Goal: Navigation & Orientation: Find specific page/section

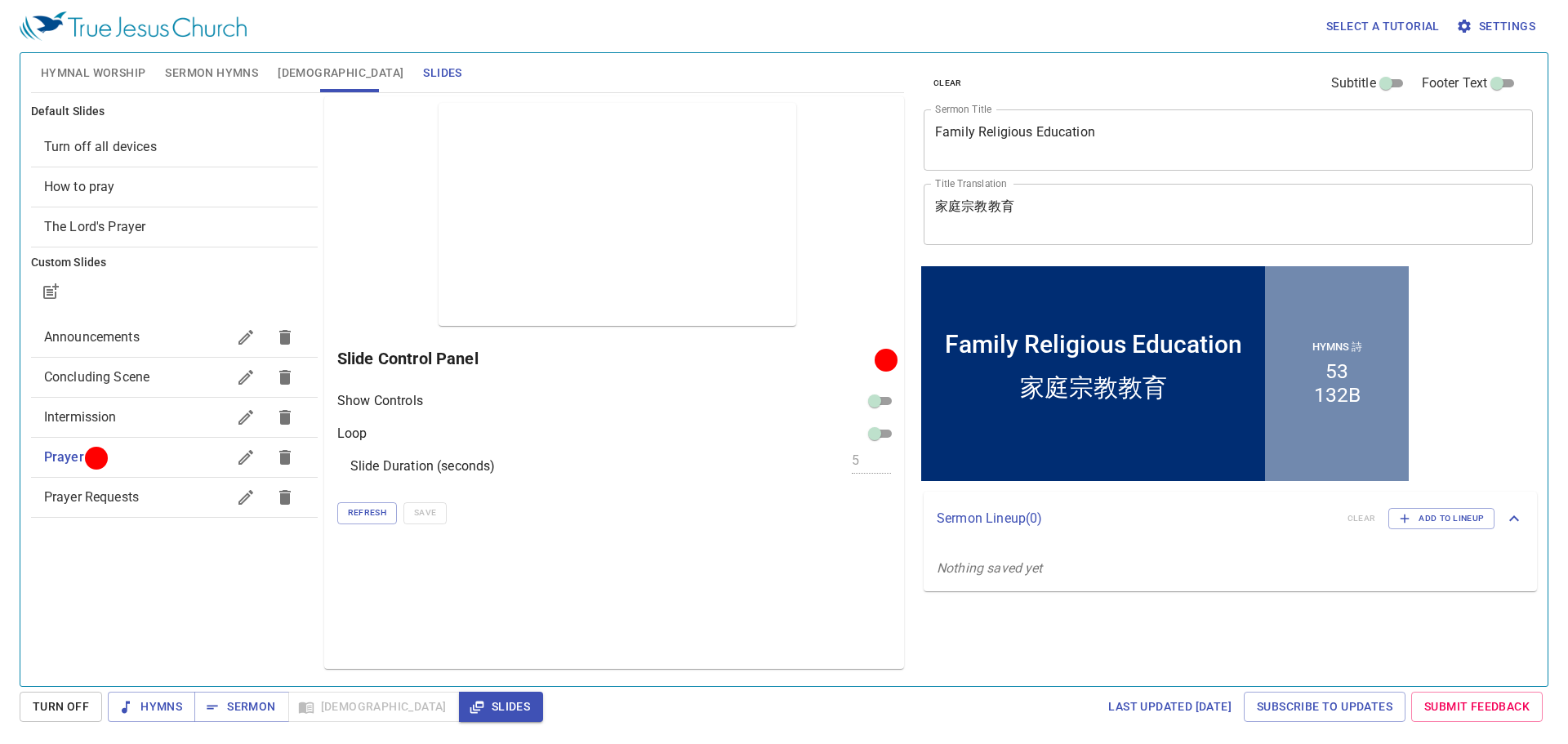
click at [116, 74] on span "Hymnal Worship" at bounding box center [93, 72] width 105 height 20
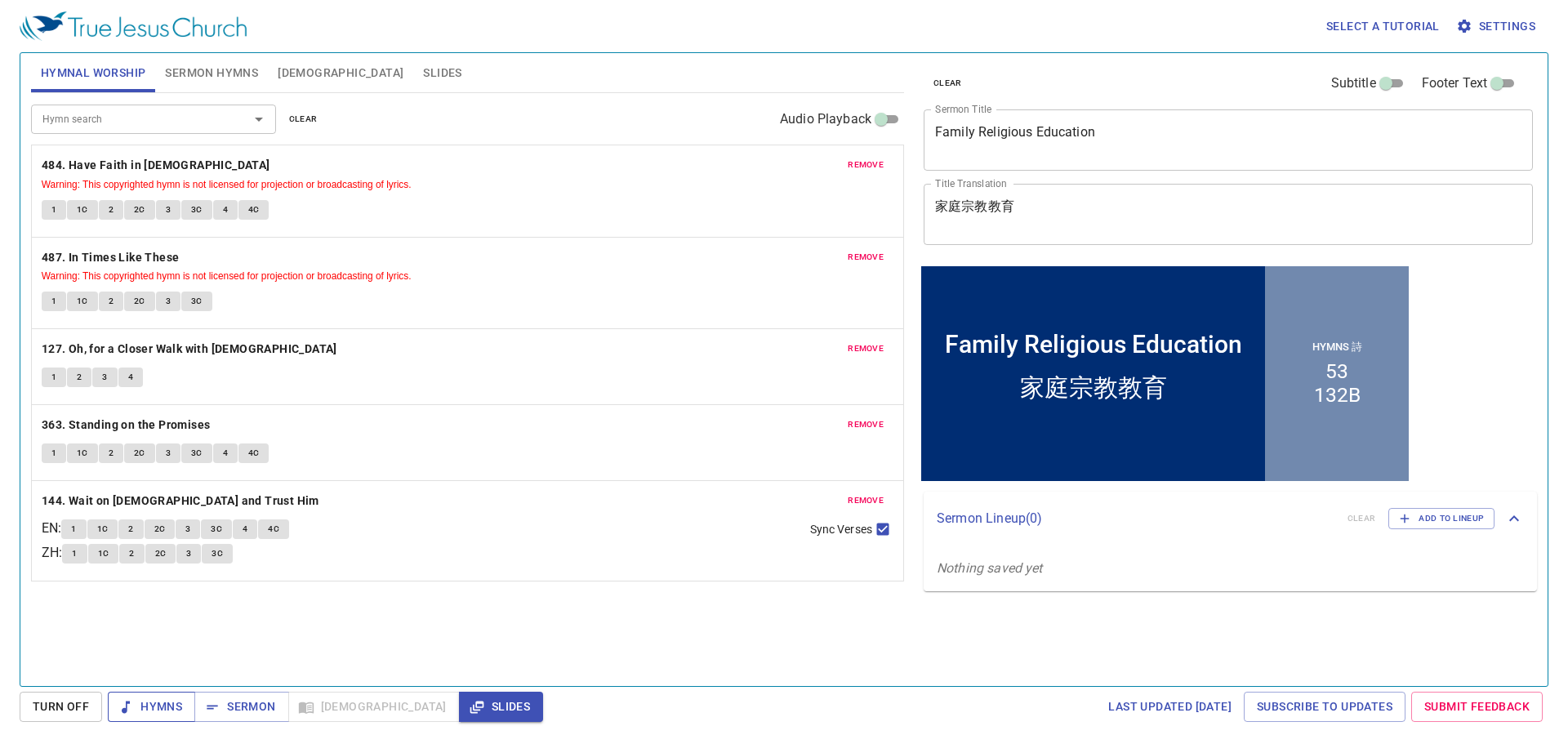
click at [135, 704] on span "Hymns" at bounding box center [151, 706] width 61 height 20
click at [88, 165] on b "484. Have Faith in God" at bounding box center [155, 165] width 229 height 20
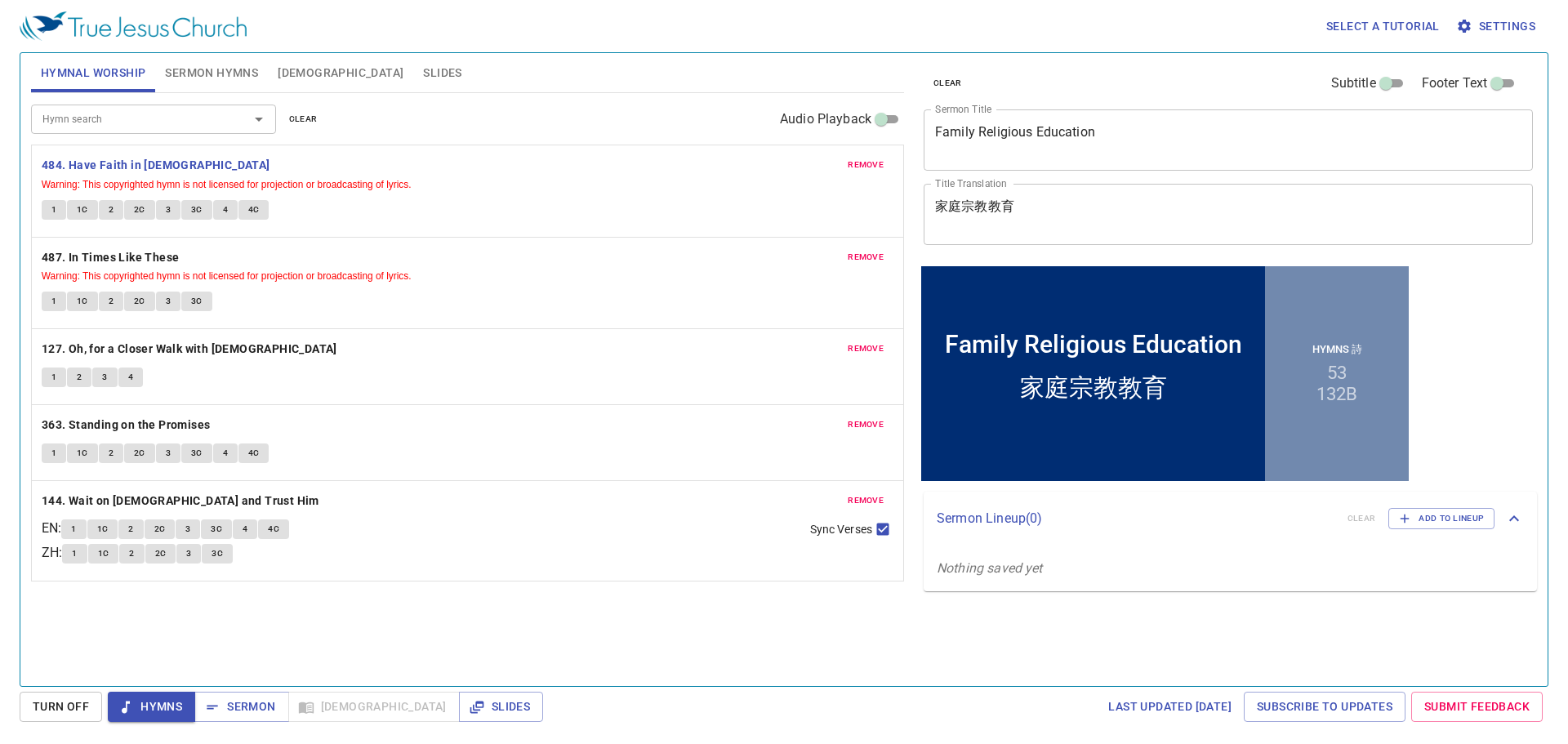
click at [670, 45] on div "Select a tutorial Settings" at bounding box center [781, 26] width 1523 height 52
click at [839, 608] on div "Hymn search Hymn search clear Audio Playback remove 484. Have Faith in God Warn…" at bounding box center [467, 383] width 873 height 579
click at [141, 252] on b "487. In Times Like These" at bounding box center [110, 257] width 138 height 20
click at [861, 164] on span "remove" at bounding box center [866, 164] width 36 height 14
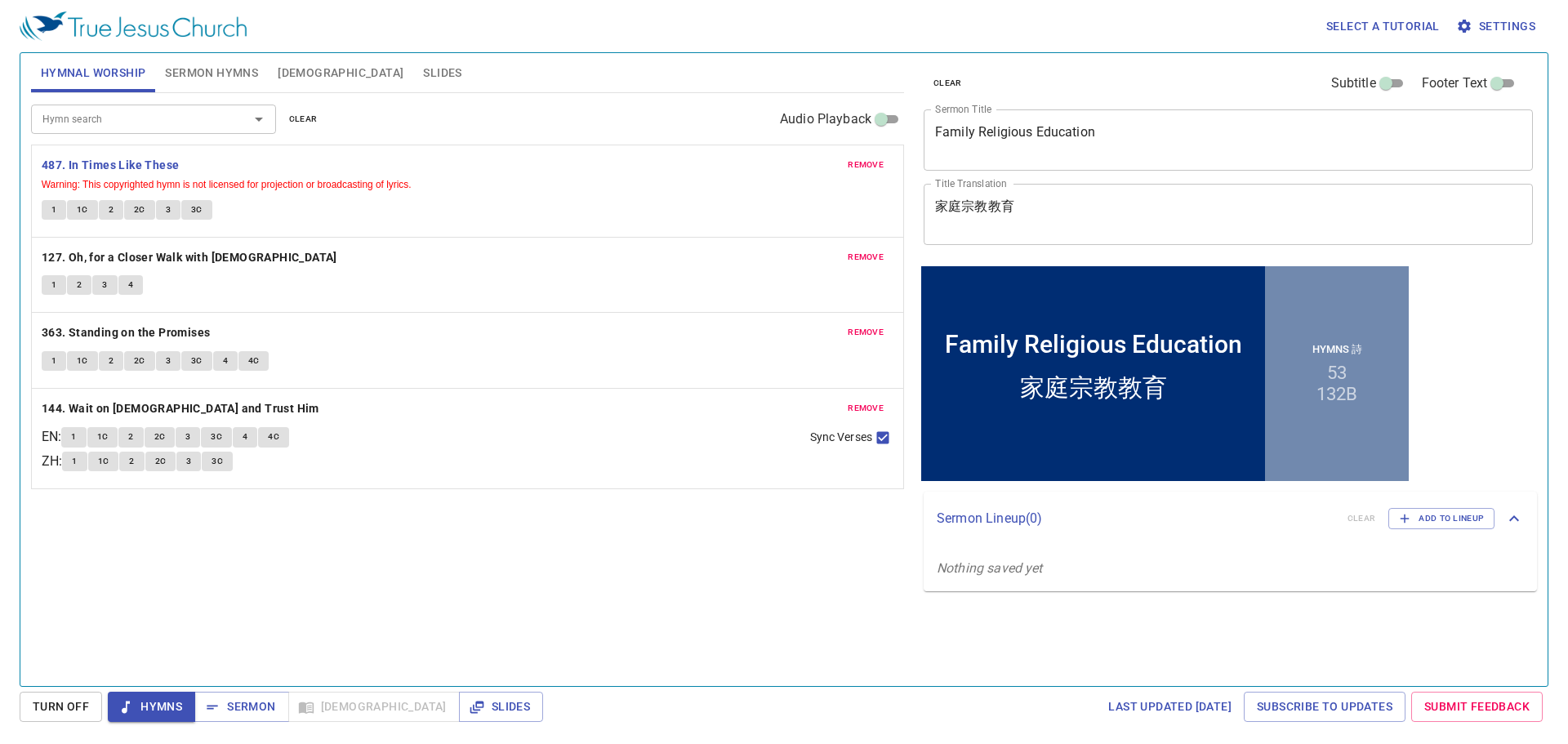
click at [859, 166] on span "remove" at bounding box center [866, 164] width 36 height 14
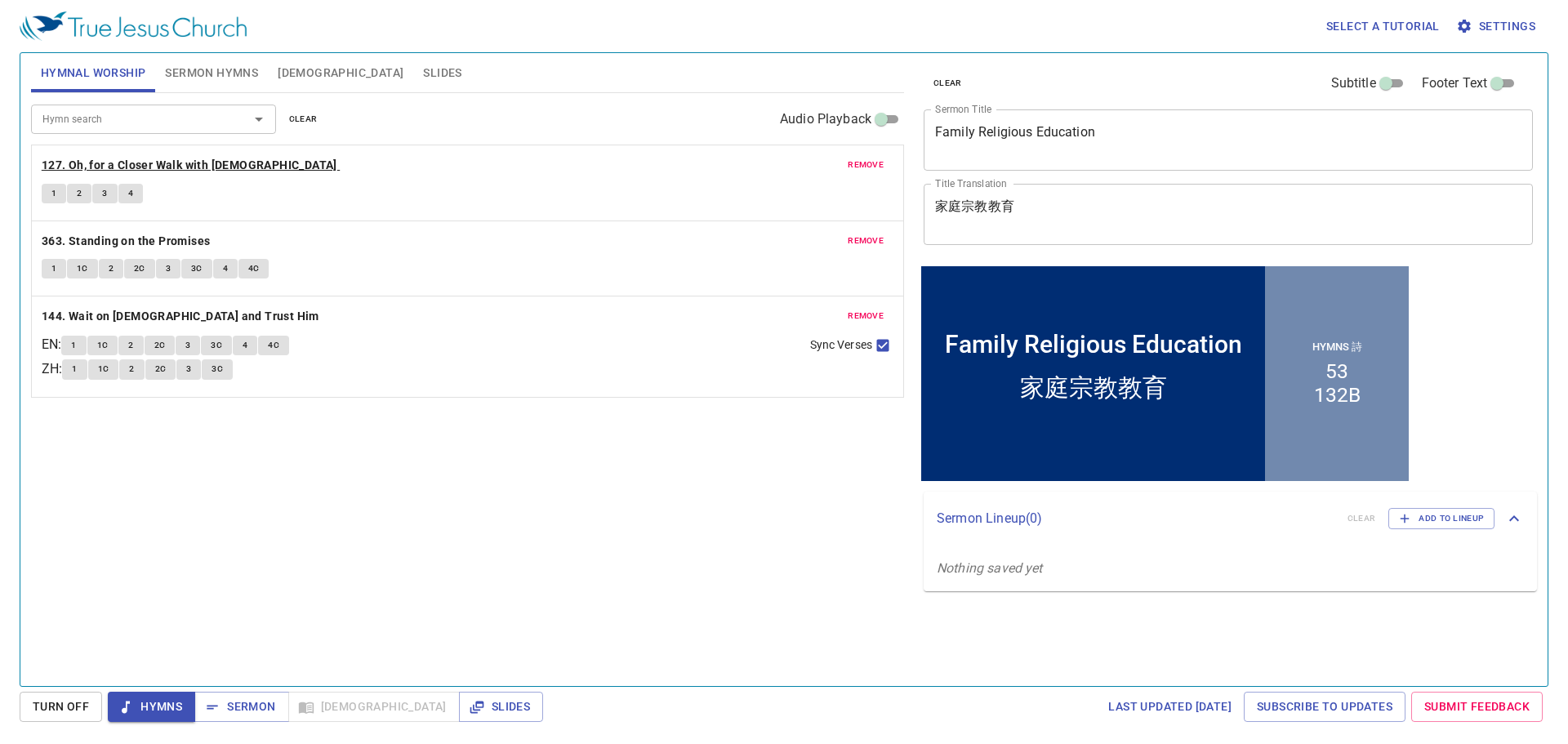
click at [49, 172] on b "127. Oh, for a Closer Walk with God" at bounding box center [189, 165] width 295 height 20
click at [48, 188] on button "1" at bounding box center [53, 193] width 24 height 19
click at [203, 240] on b "363. Standing on the Promises" at bounding box center [125, 241] width 169 height 20
click at [872, 164] on span "remove" at bounding box center [866, 164] width 36 height 14
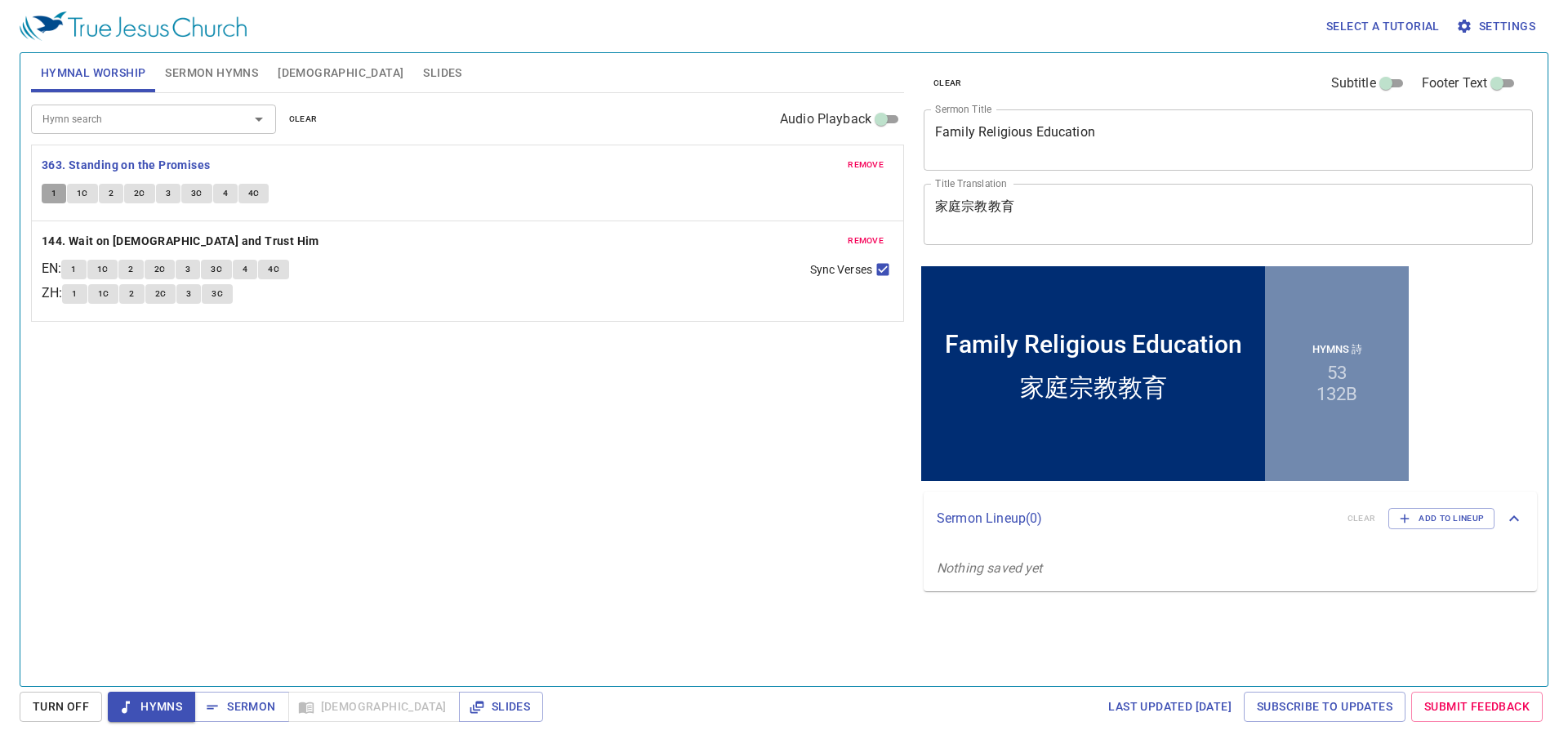
click at [57, 191] on button "1" at bounding box center [53, 193] width 24 height 19
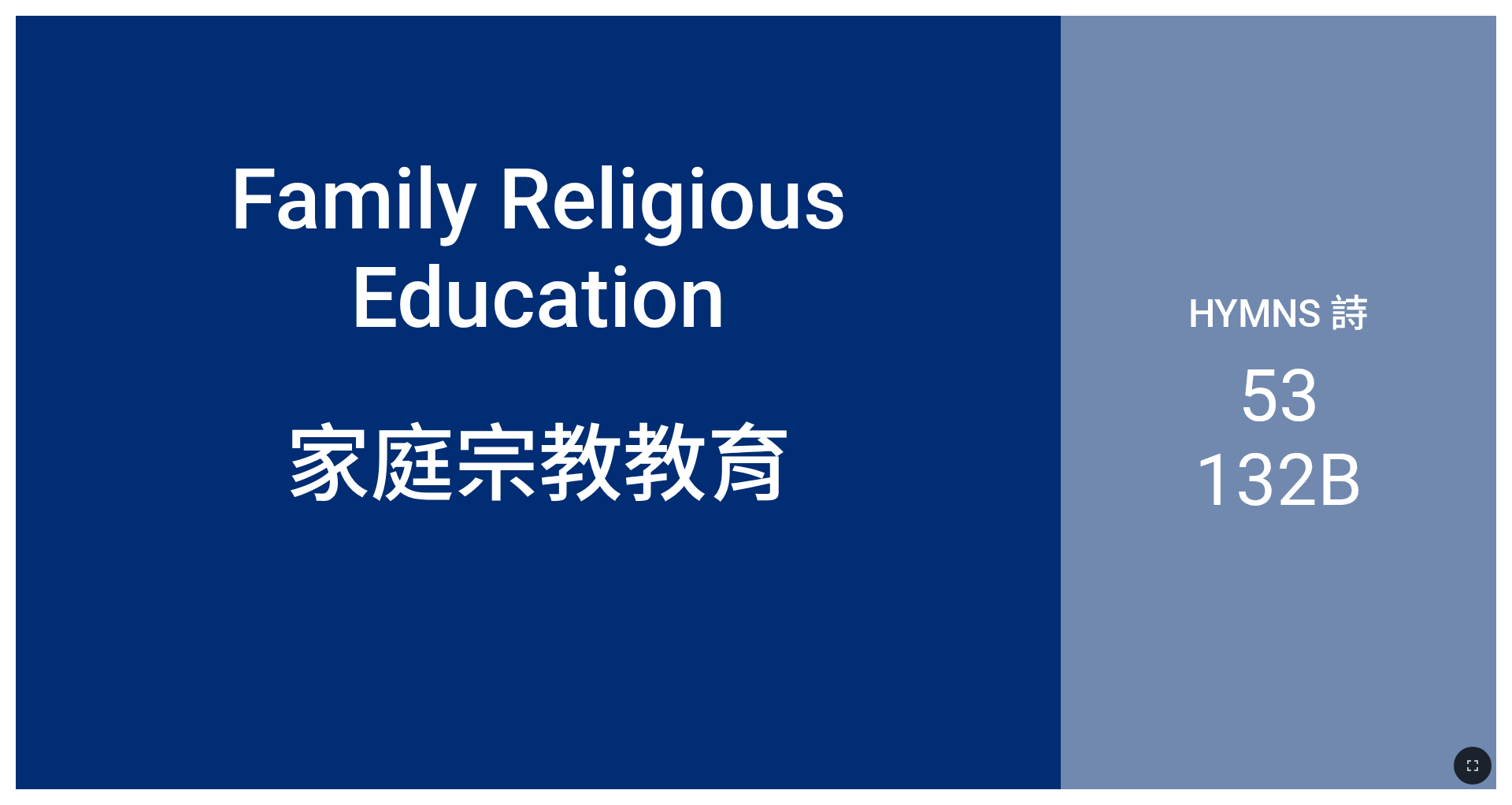
click at [82, 753] on div at bounding box center [756, 766] width 1512 height 78
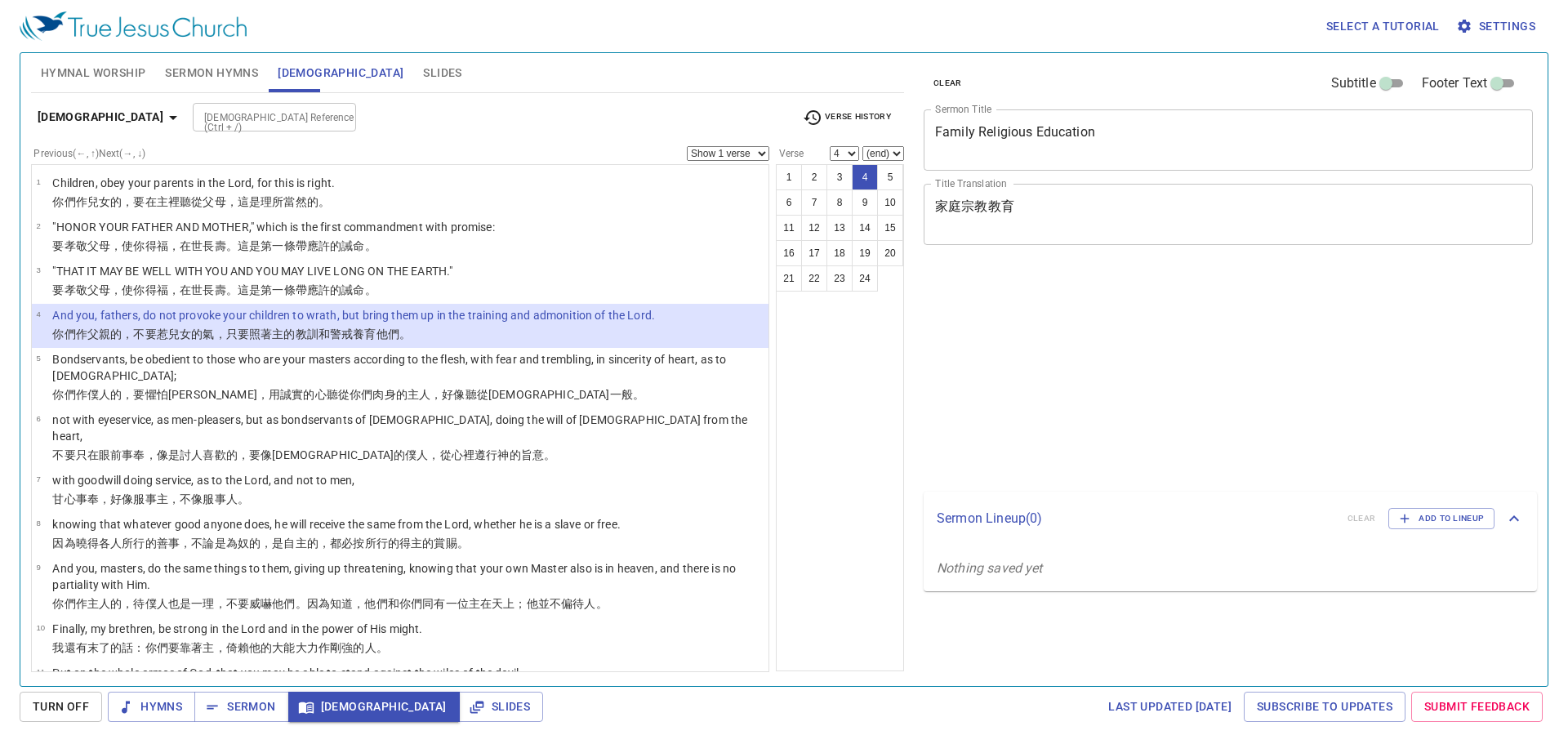
select select "4"
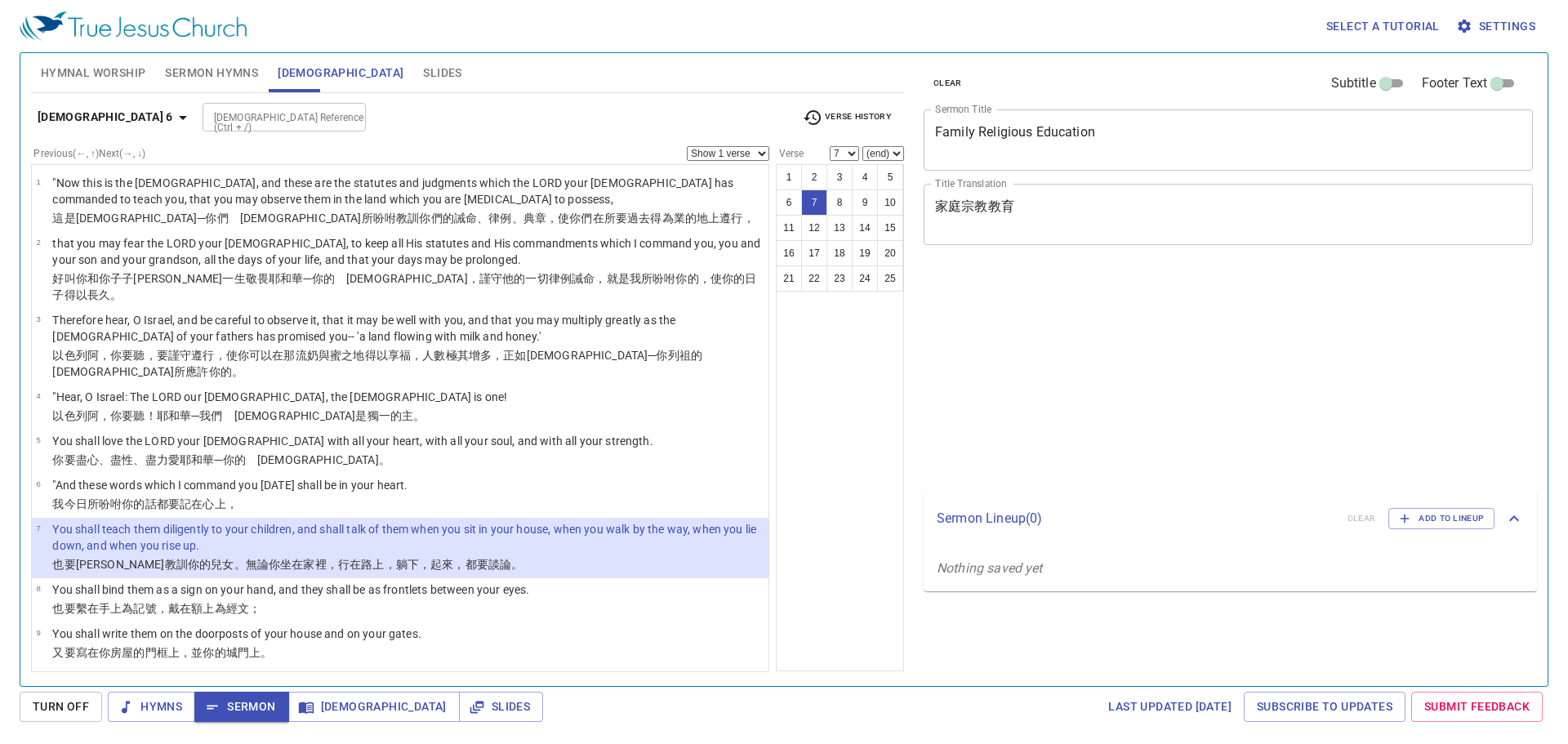
select select "7"
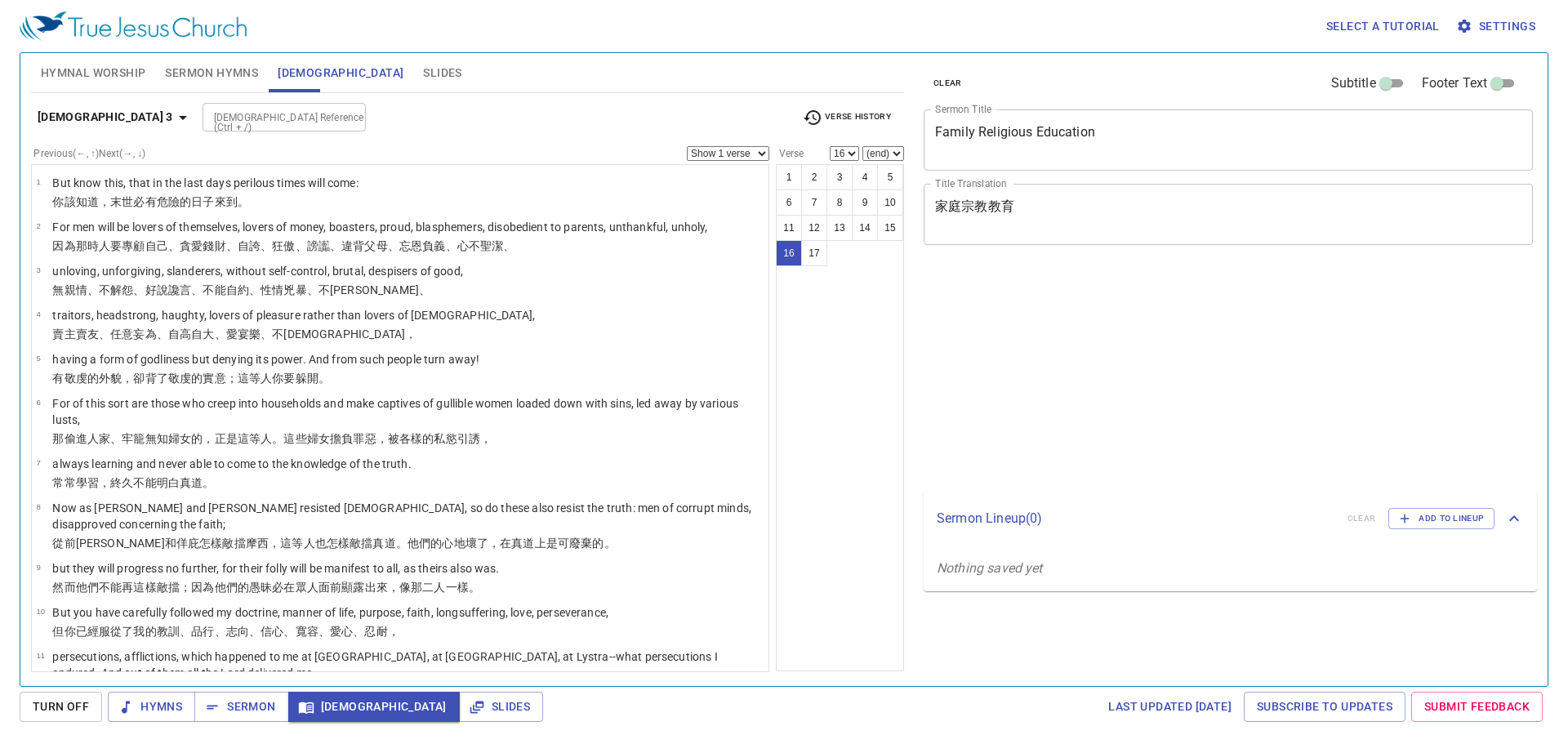
select select "16"
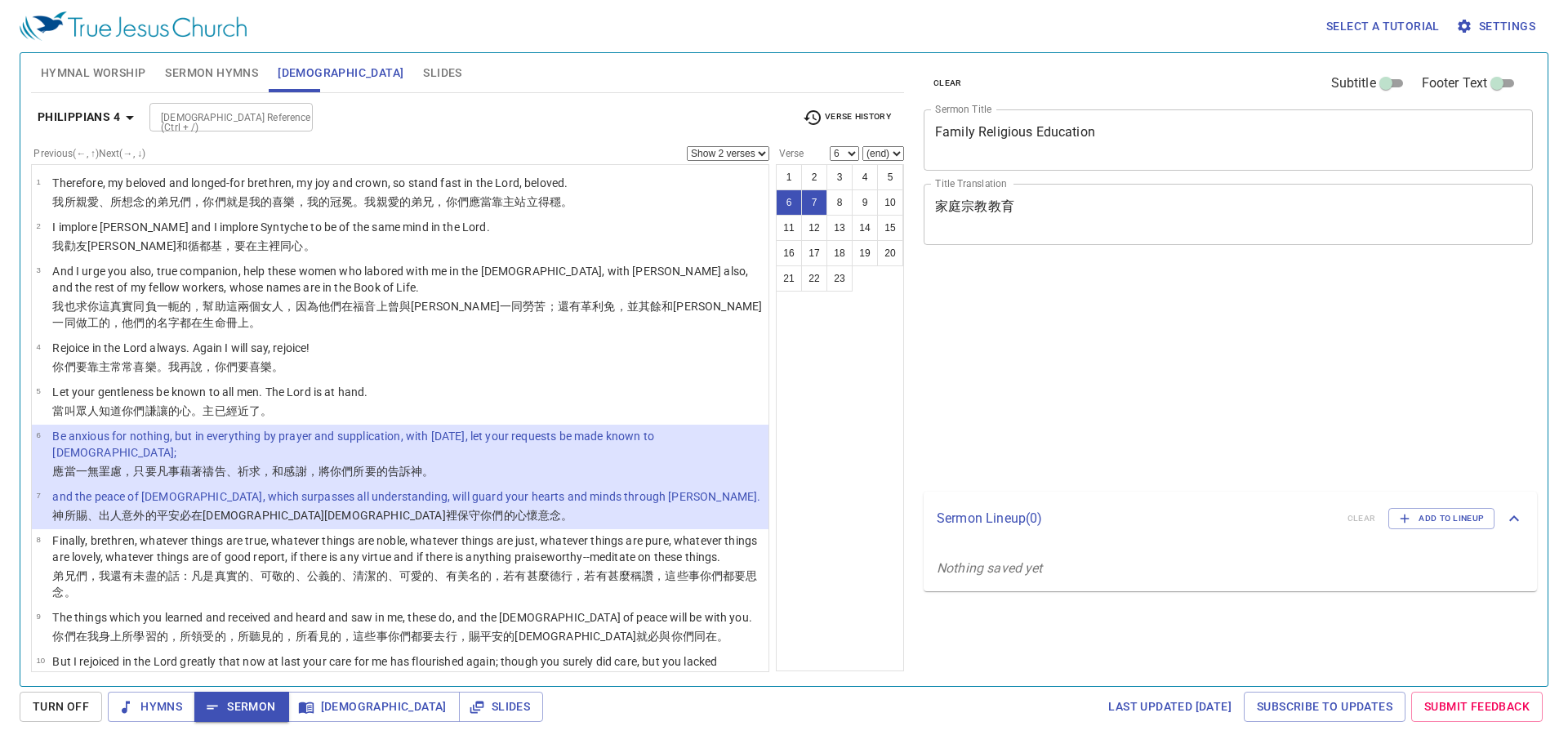
select select "2"
select select "6"
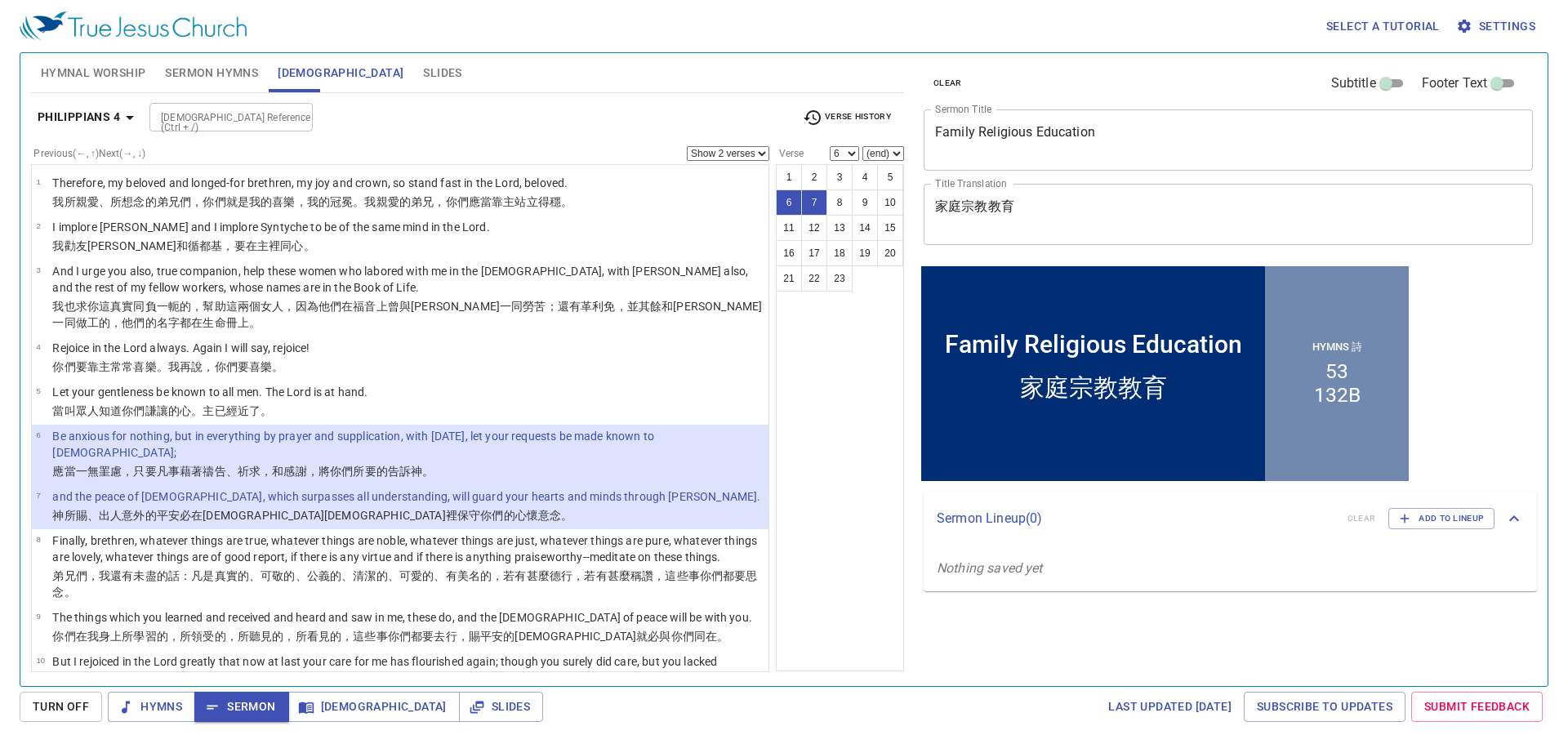
scroll to position [29, 0]
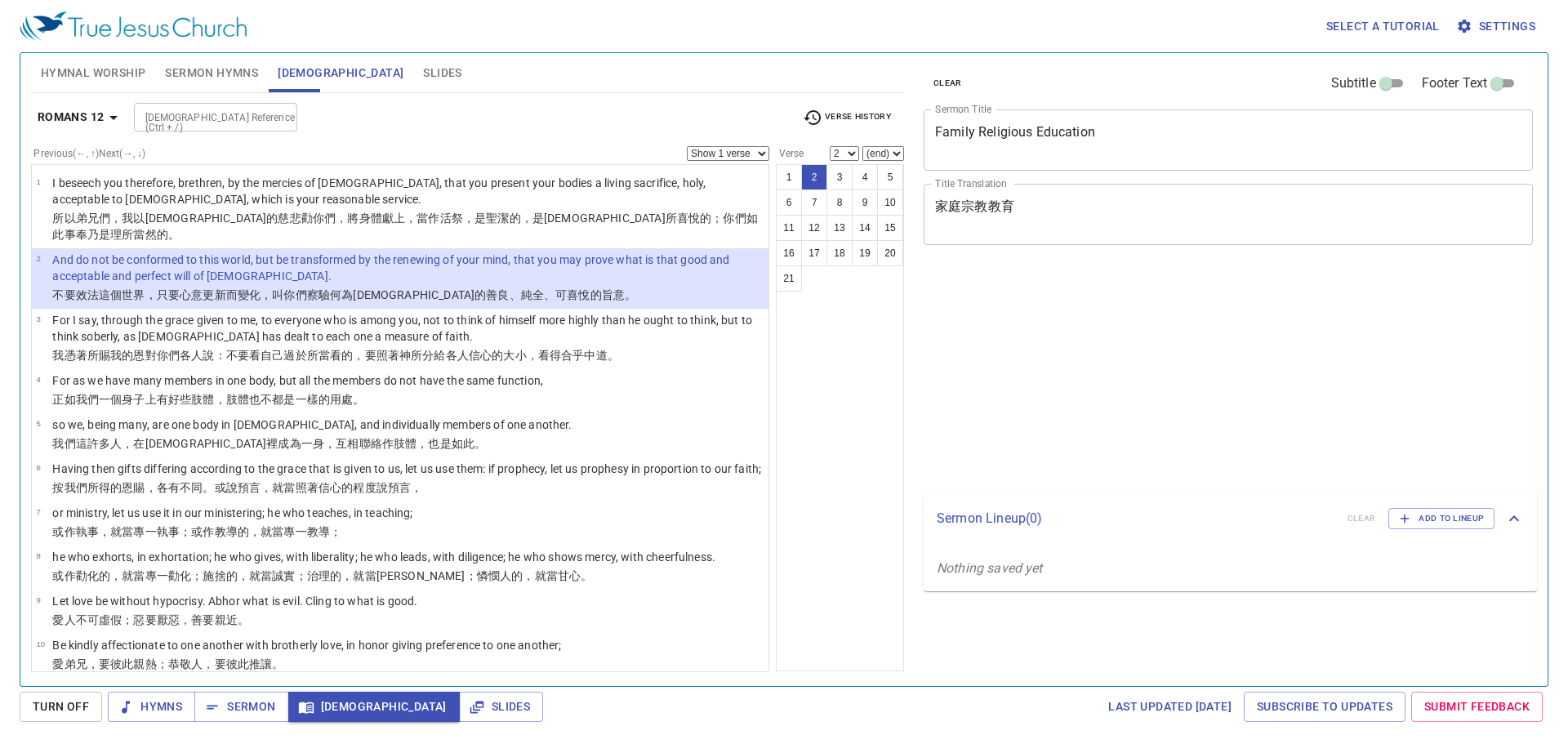
select select "2"
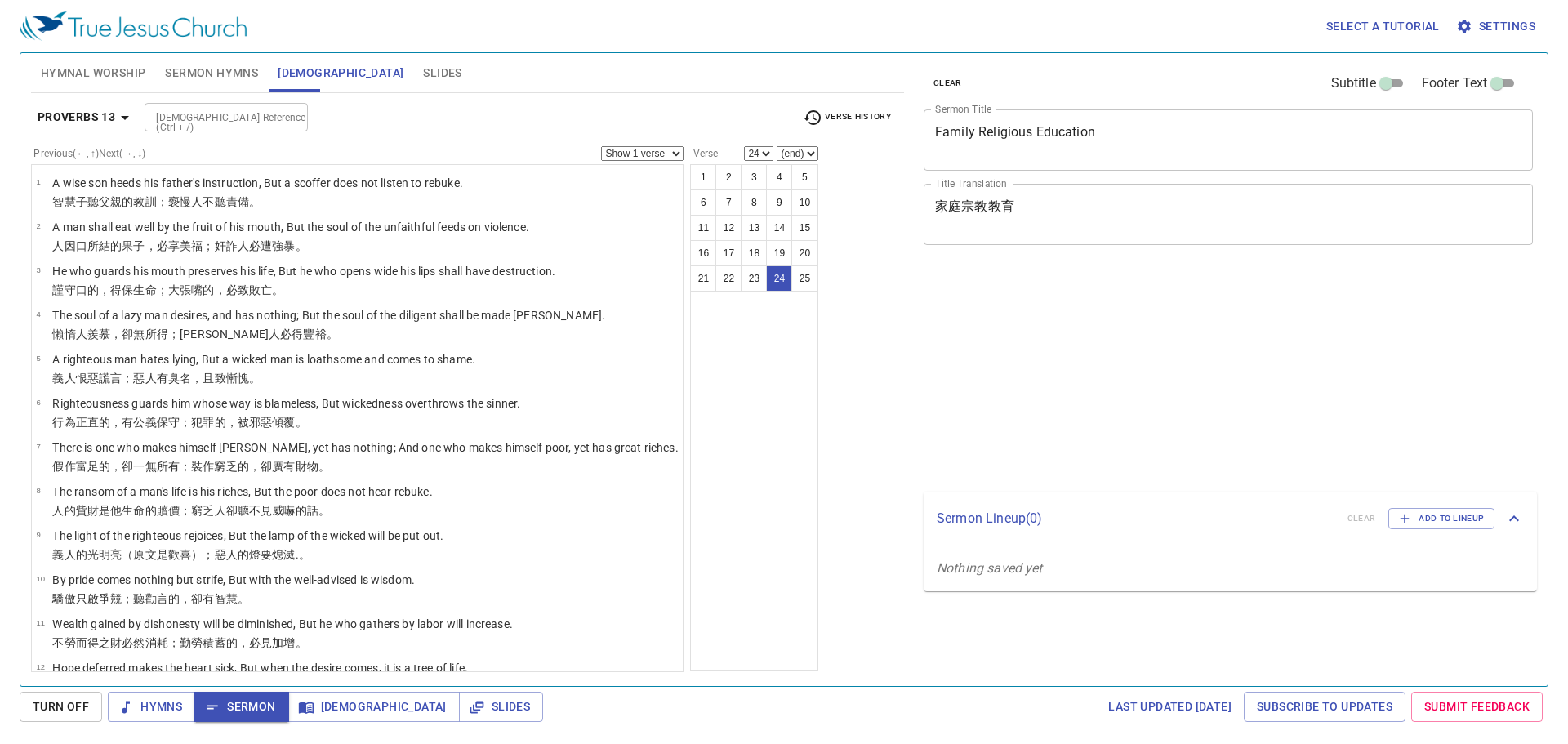
select select "24"
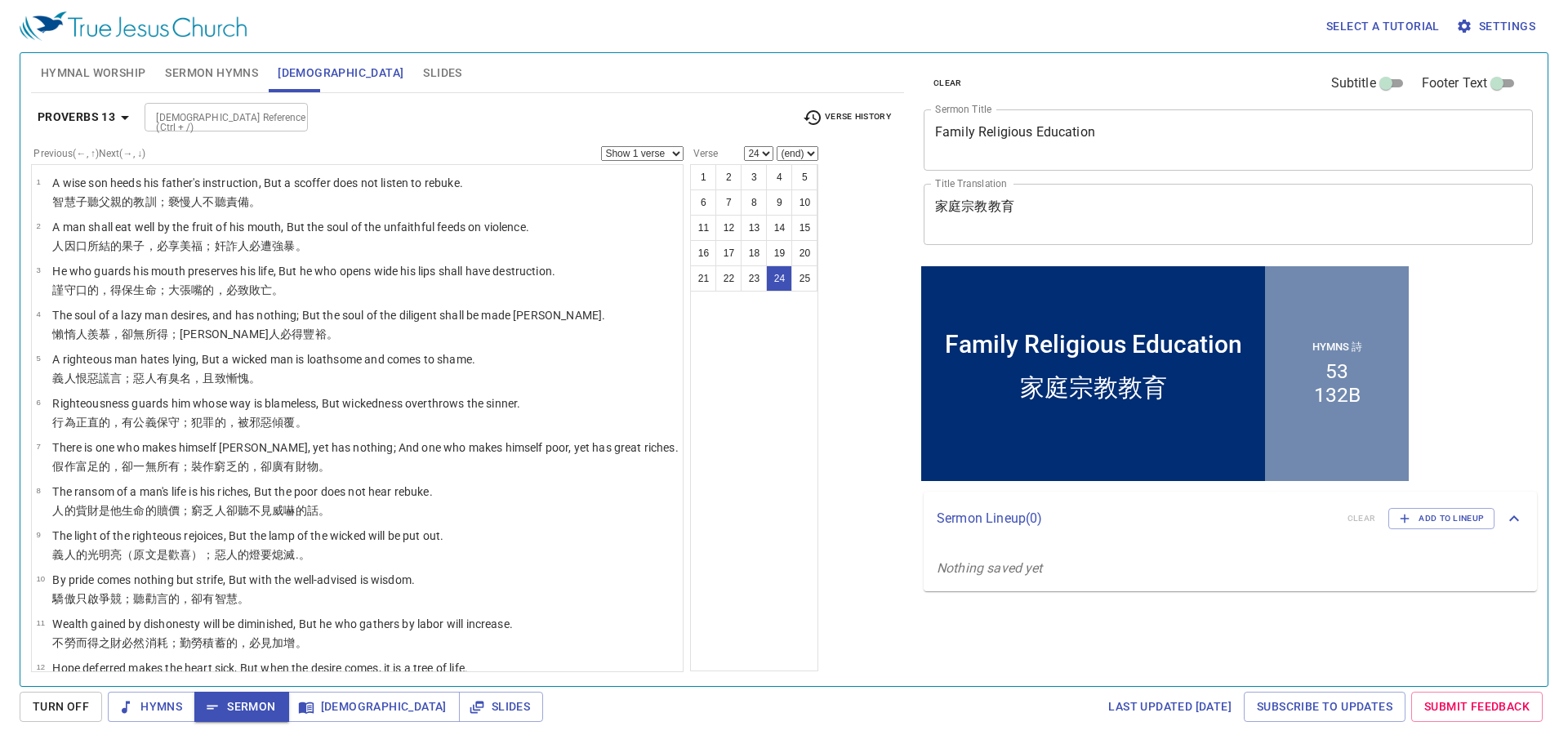
scroll to position [610, 0]
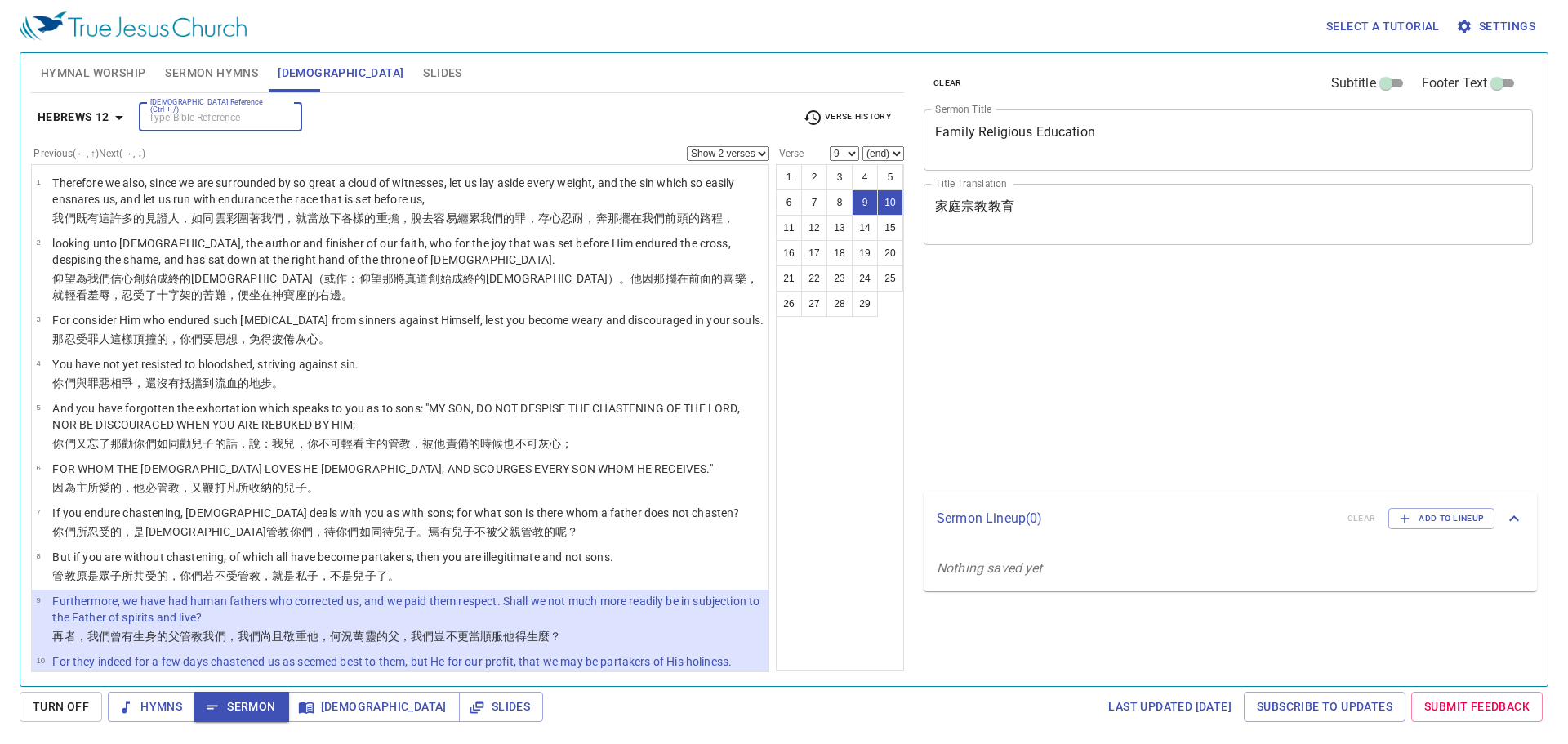
select select "2"
select select "9"
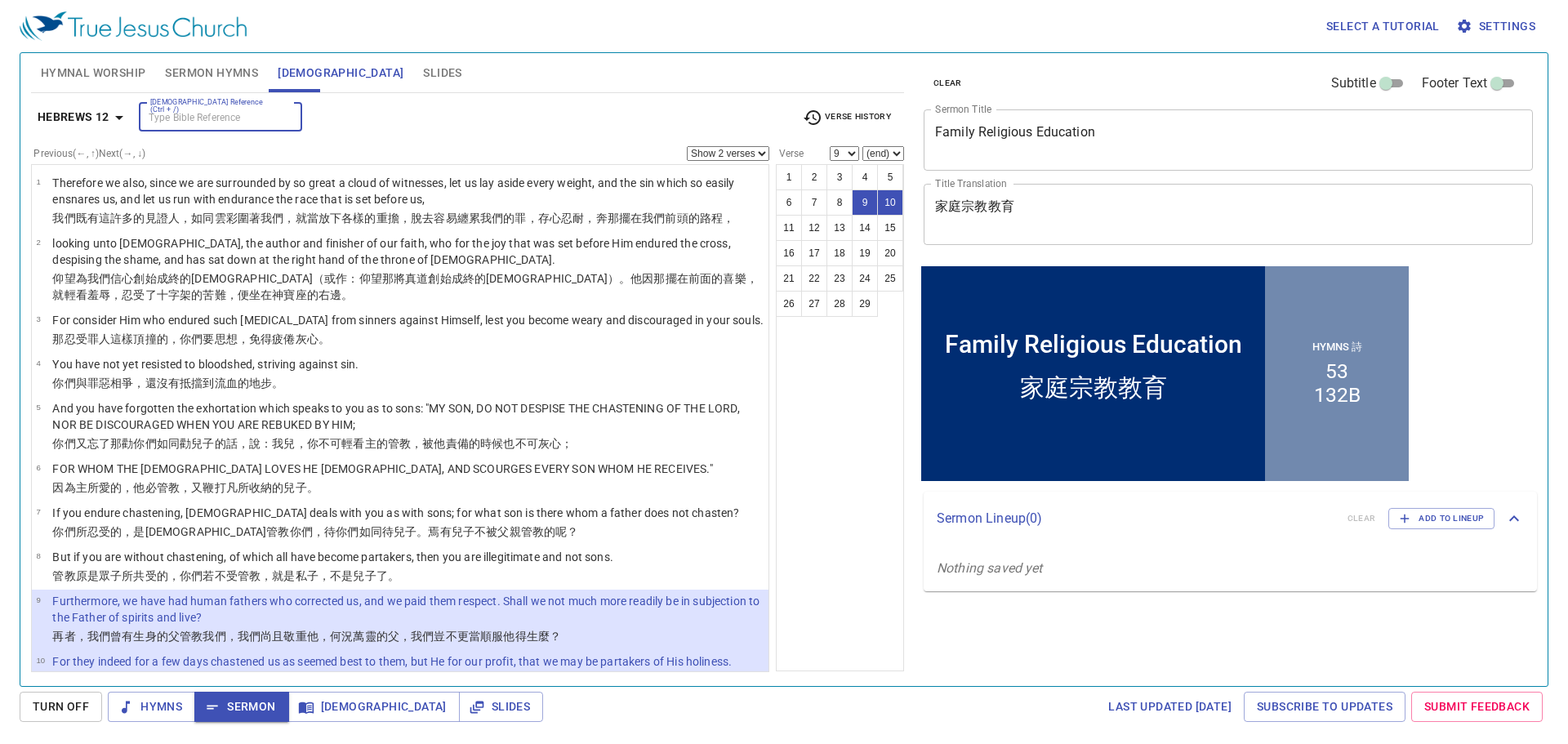
scroll to position [202, 0]
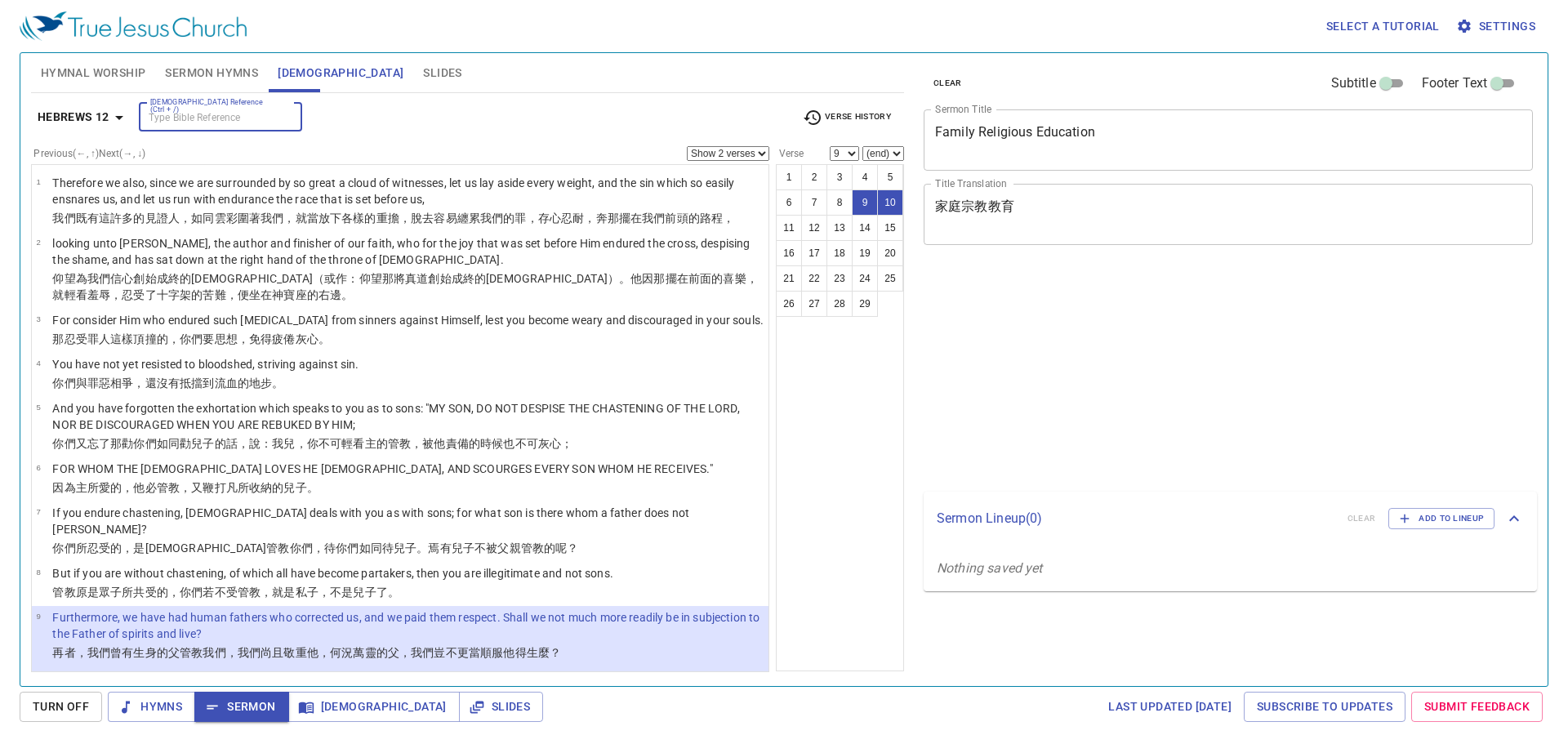
select select "2"
select select "9"
select select "2"
select select "9"
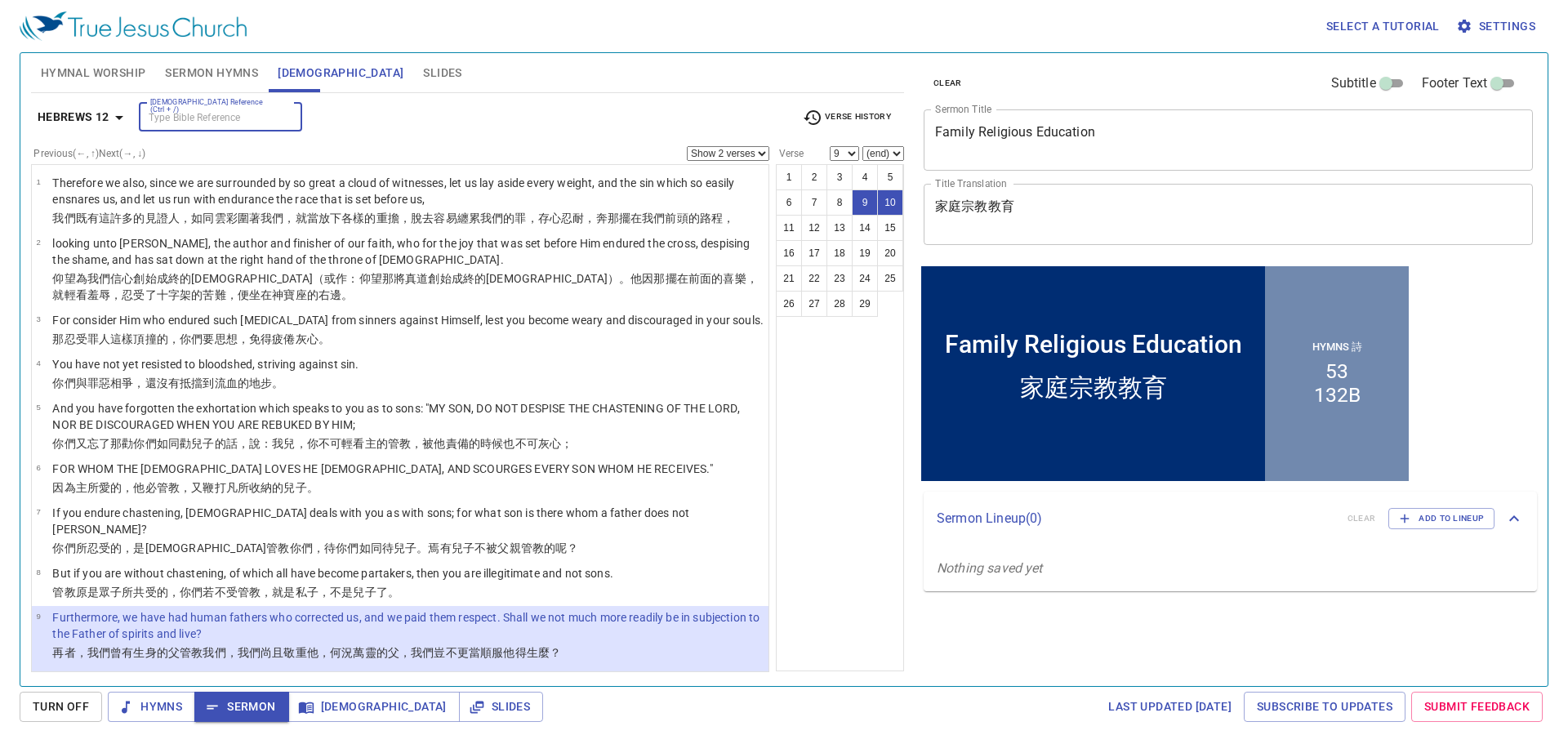
scroll to position [202, 0]
